Goal: Information Seeking & Learning: Check status

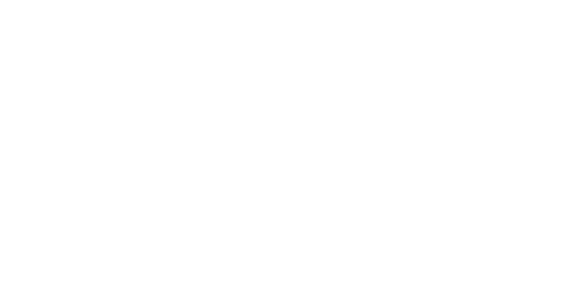
select select
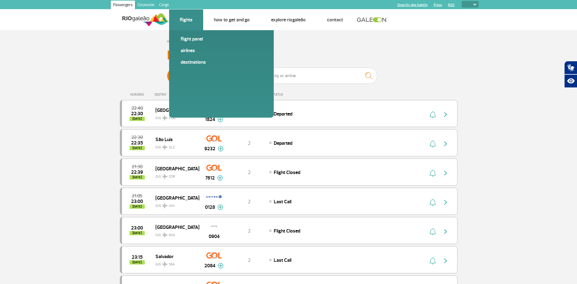
click at [190, 20] on link "Flights" at bounding box center [186, 20] width 13 height 6
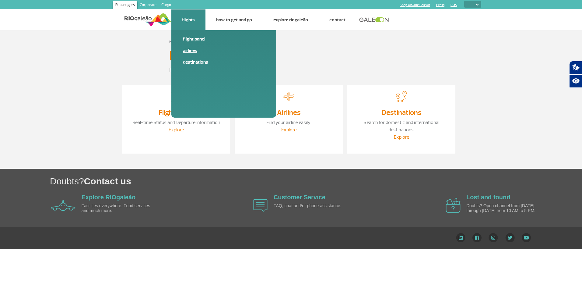
click at [190, 51] on link "Airlines" at bounding box center [224, 50] width 82 height 7
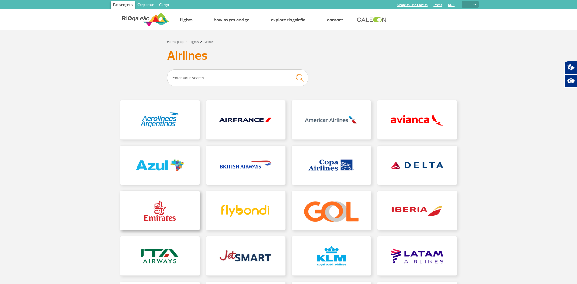
click at [172, 210] on link at bounding box center [159, 210] width 79 height 39
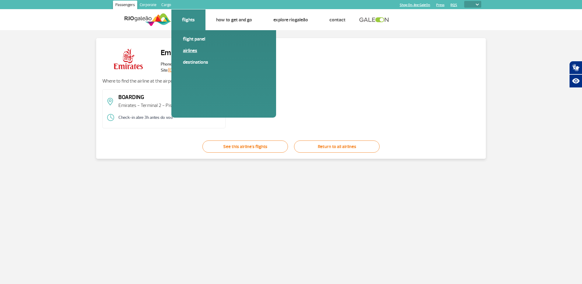
click at [189, 51] on link "Airlines" at bounding box center [224, 50] width 82 height 7
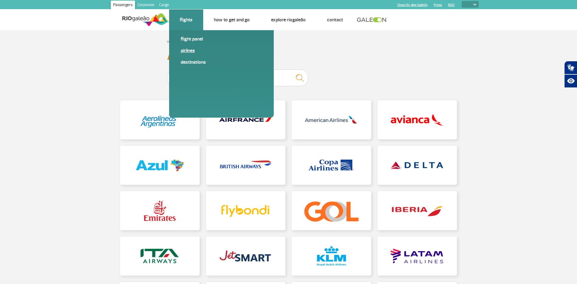
click at [190, 50] on link "Airlines" at bounding box center [222, 50] width 82 height 7
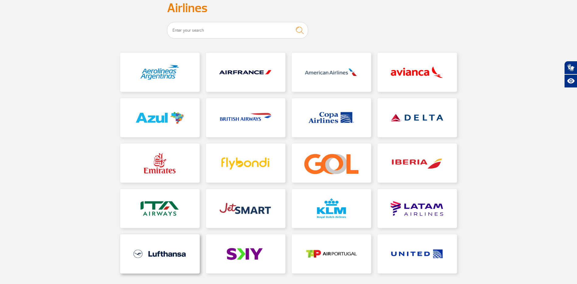
scroll to position [91, 0]
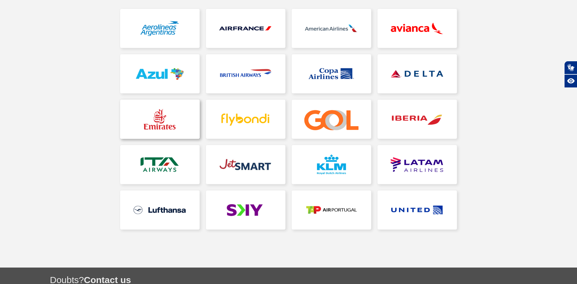
click at [164, 116] on link at bounding box center [159, 118] width 79 height 39
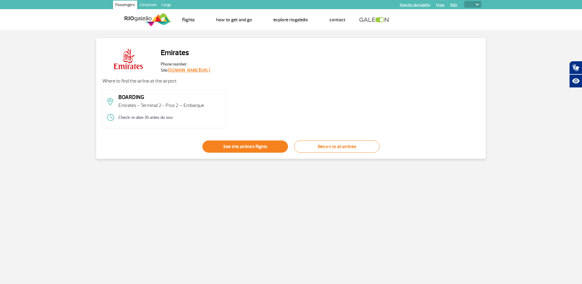
click at [249, 147] on link "See this airline's flights" at bounding box center [244, 146] width 85 height 12
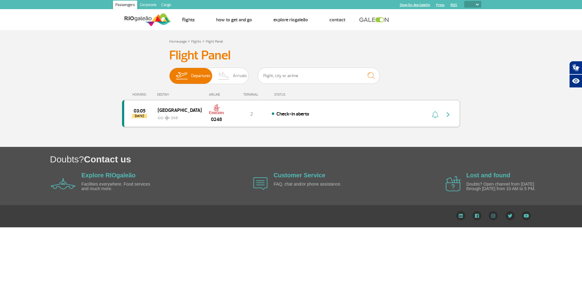
click at [188, 115] on span "GIG DXB" at bounding box center [177, 116] width 39 height 9
click at [301, 113] on span "Check-in aberto" at bounding box center [292, 114] width 33 height 6
